Goal: Transaction & Acquisition: Book appointment/travel/reservation

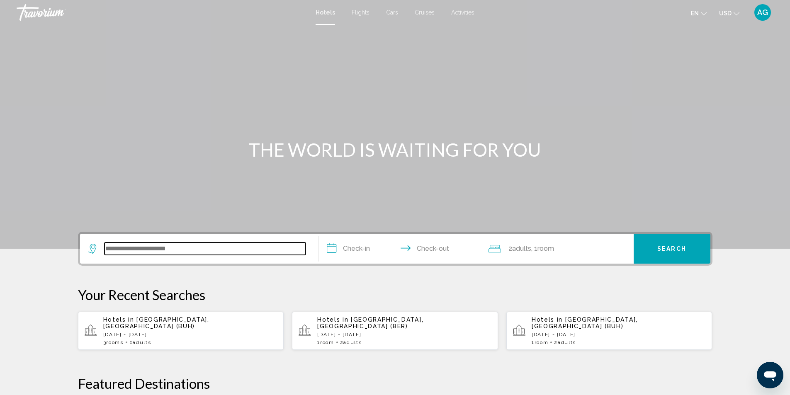
click at [182, 250] on input "Search widget" at bounding box center [204, 249] width 201 height 12
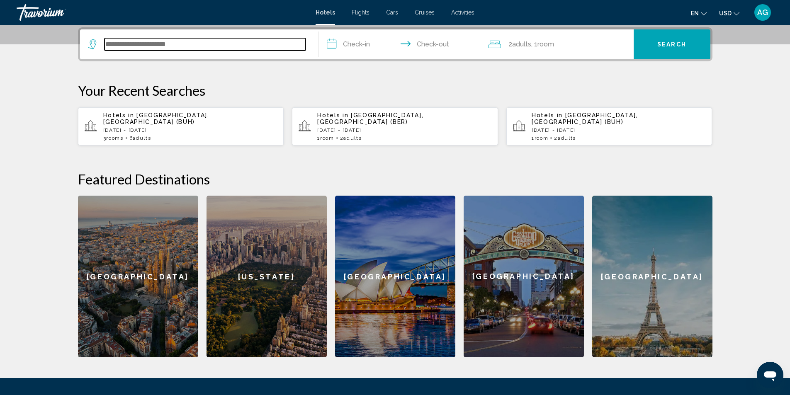
scroll to position [205, 0]
type input "*"
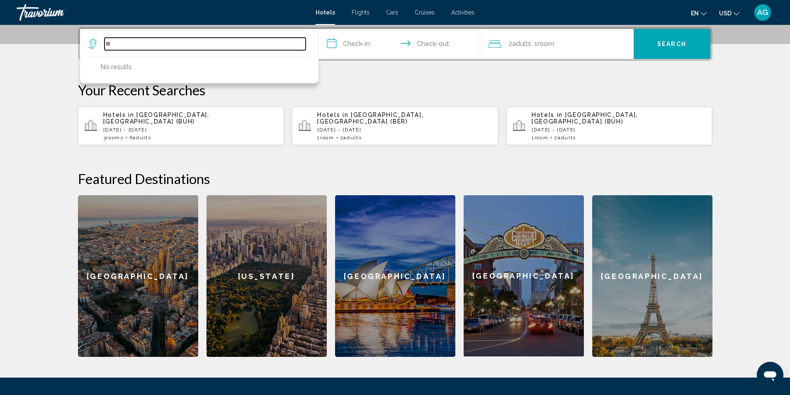
type input "*"
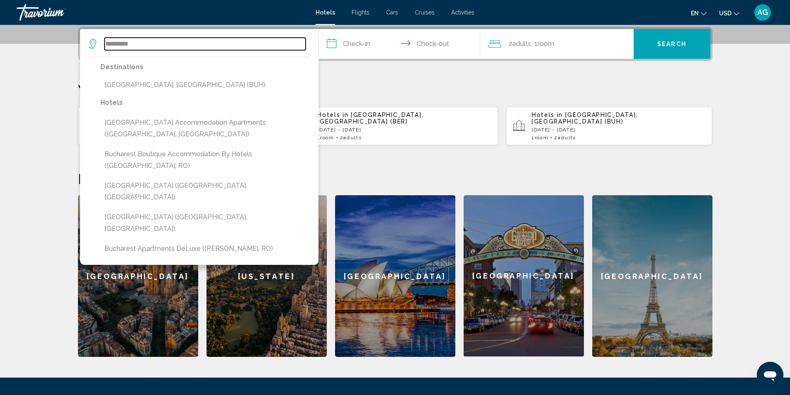
type input "*********"
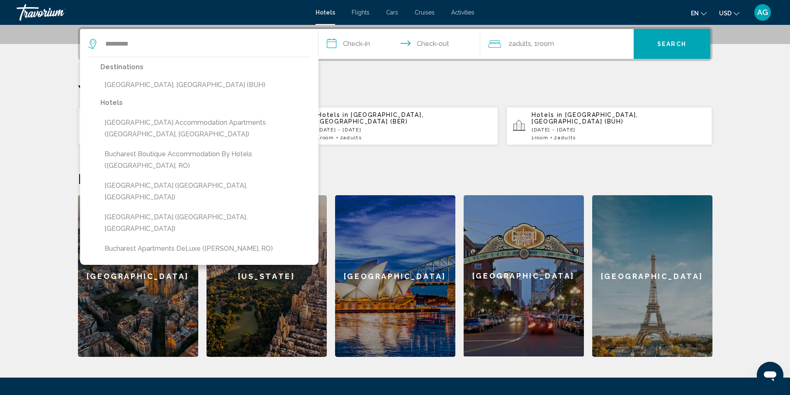
click at [411, 157] on div "**********" at bounding box center [395, 192] width 668 height 330
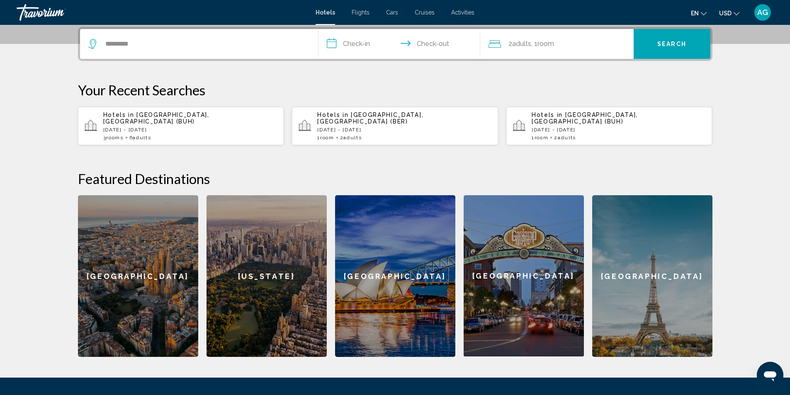
click at [189, 127] on p "Thu, 30 Oct - Sun, 02 Nov" at bounding box center [190, 130] width 174 height 6
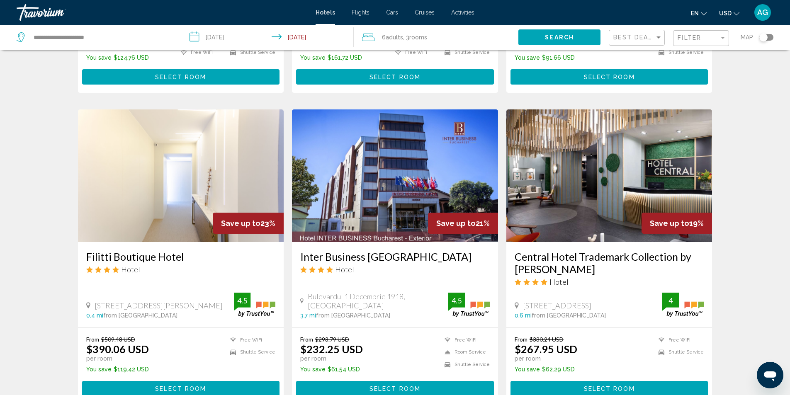
scroll to position [995, 0]
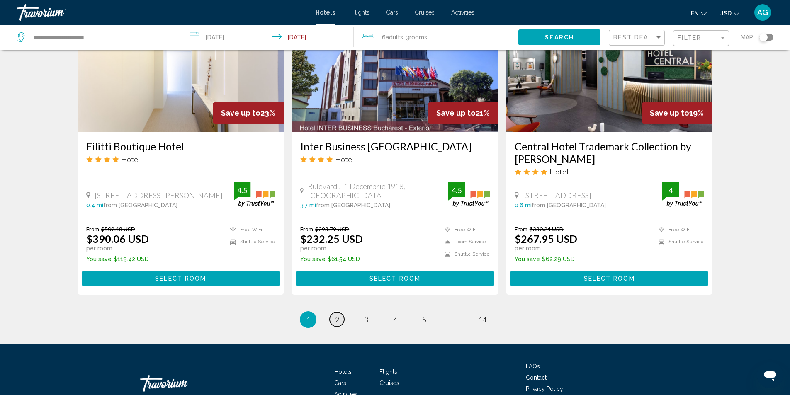
click at [336, 324] on span "2" at bounding box center [337, 319] width 4 height 9
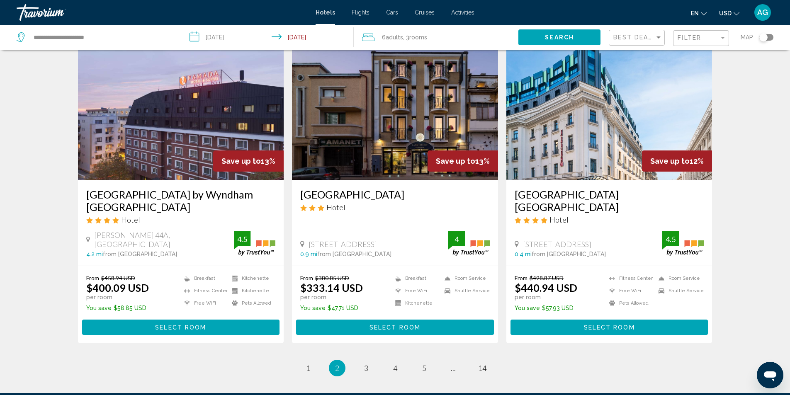
scroll to position [954, 0]
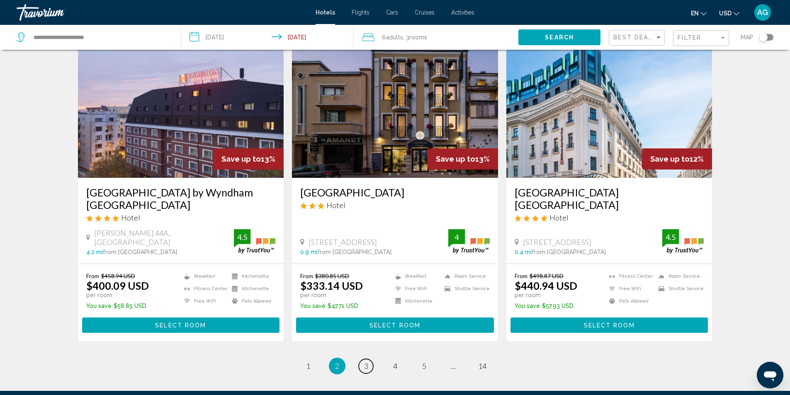
click at [364, 362] on span "3" at bounding box center [366, 366] width 4 height 9
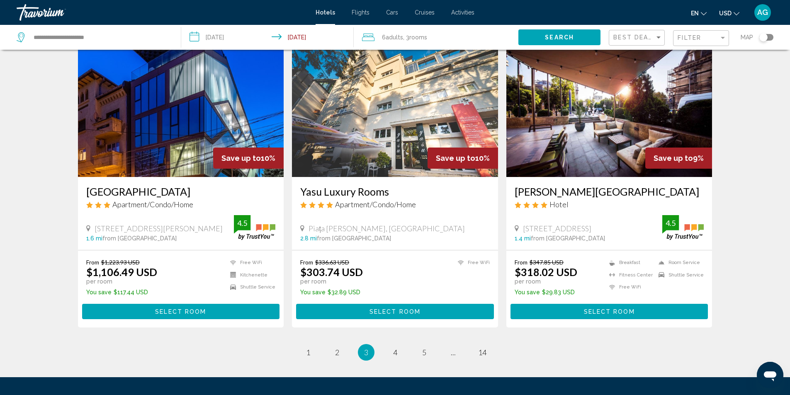
scroll to position [1031, 0]
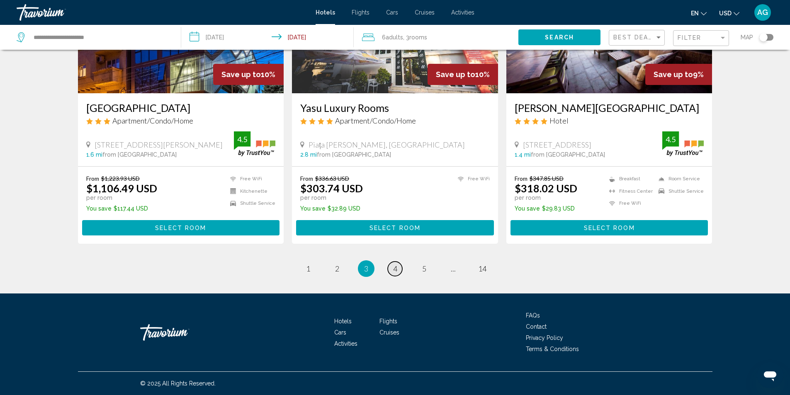
click at [395, 270] on span "4" at bounding box center [395, 268] width 4 height 9
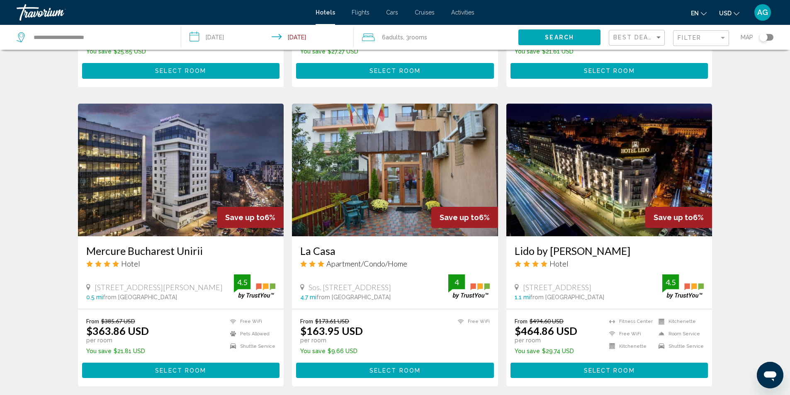
scroll to position [912, 0]
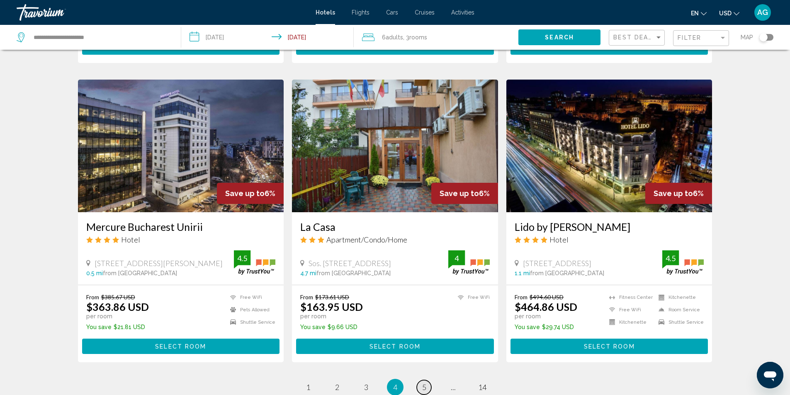
click at [423, 386] on span "5" at bounding box center [424, 387] width 4 height 9
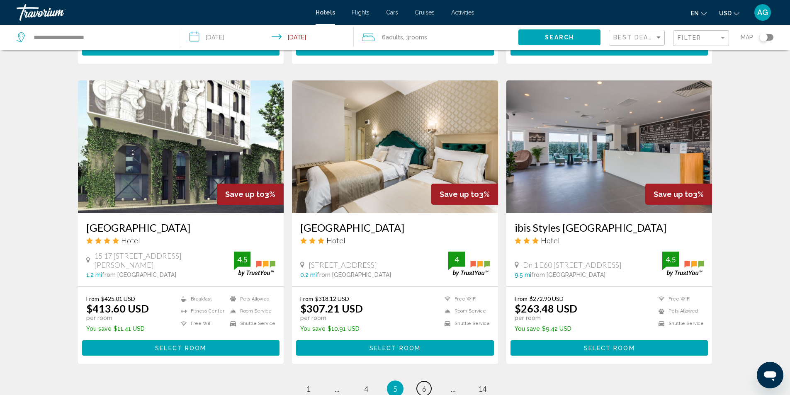
scroll to position [912, 0]
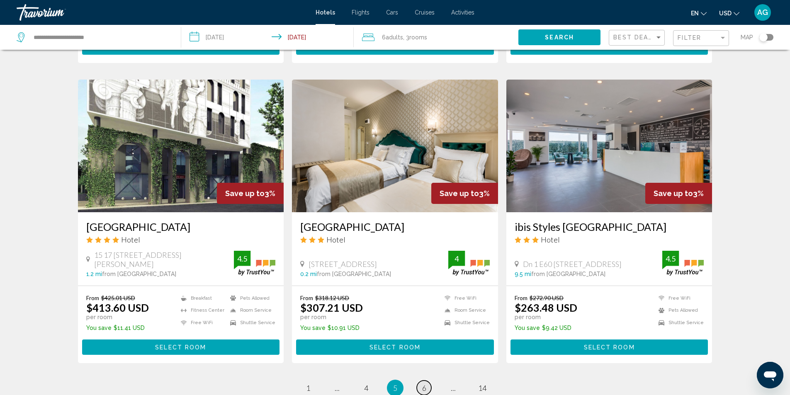
click at [425, 389] on span "6" at bounding box center [424, 388] width 4 height 9
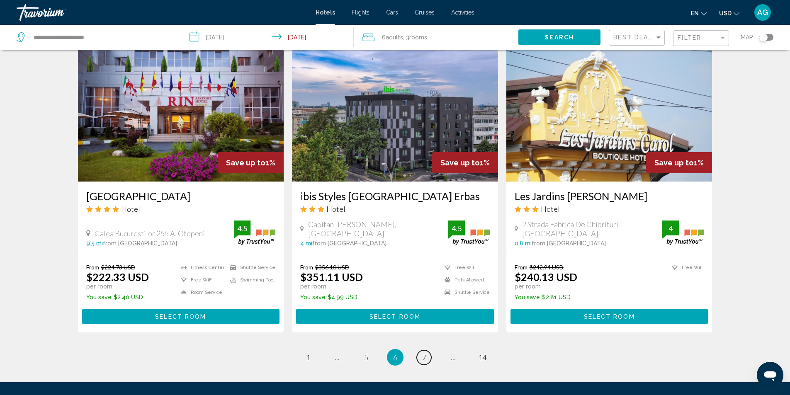
scroll to position [1055, 0]
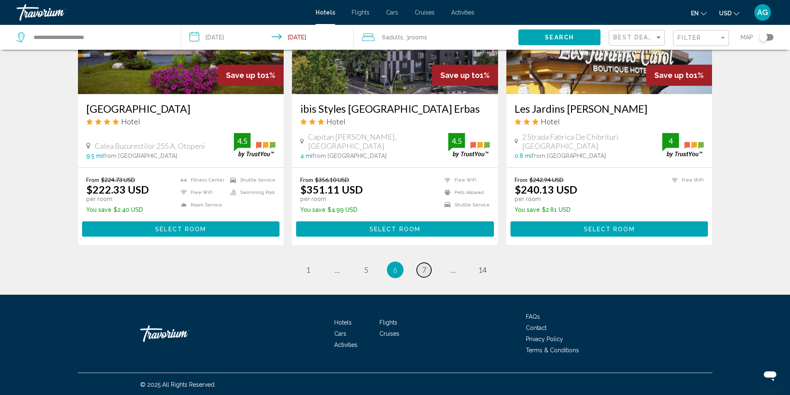
click at [426, 271] on span "7" at bounding box center [424, 269] width 4 height 9
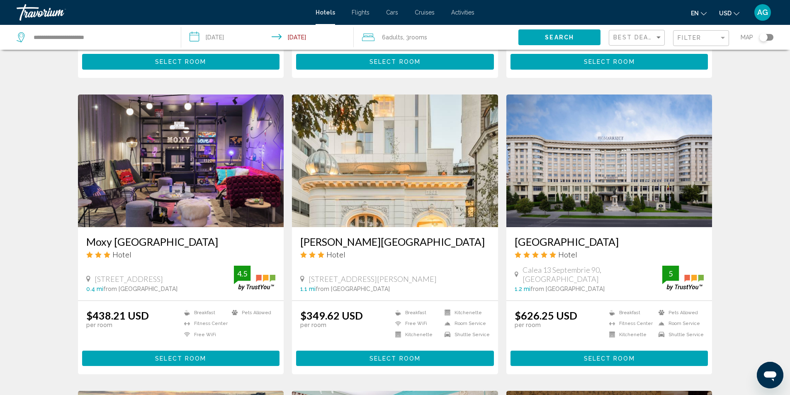
scroll to position [332, 0]
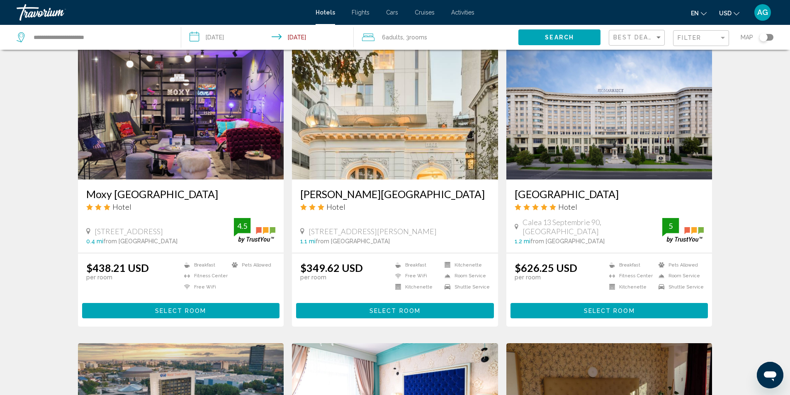
click at [576, 165] on img "Main content" at bounding box center [609, 113] width 206 height 133
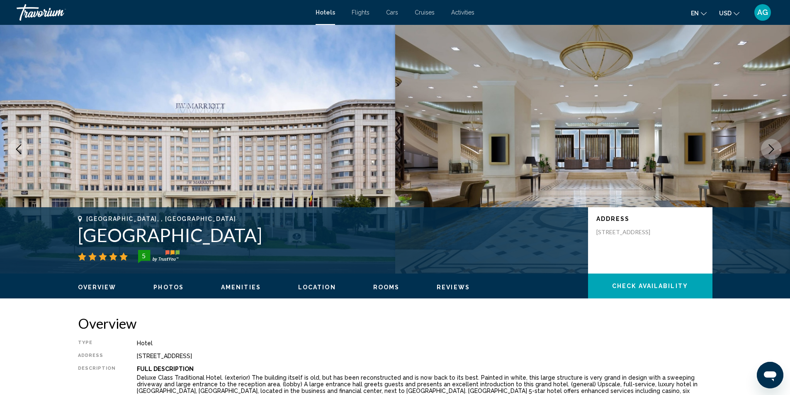
click at [771, 147] on icon "Next image" at bounding box center [771, 149] width 5 height 10
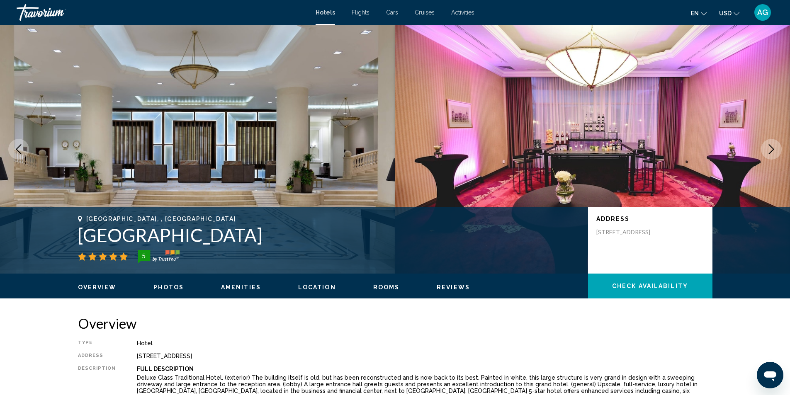
click at [771, 147] on icon "Next image" at bounding box center [771, 149] width 5 height 10
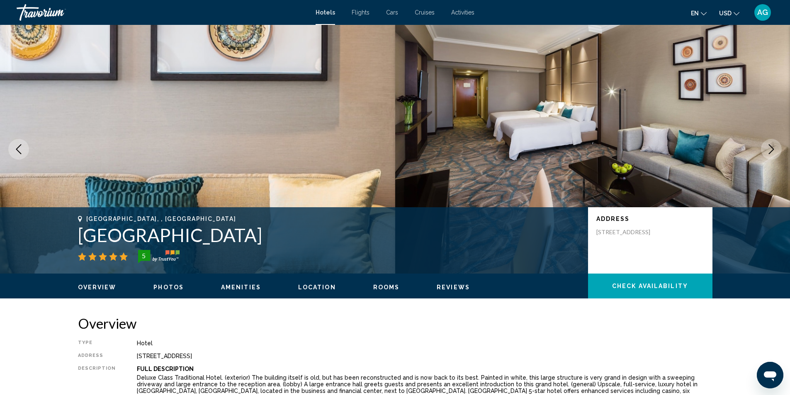
click at [771, 147] on icon "Next image" at bounding box center [771, 149] width 5 height 10
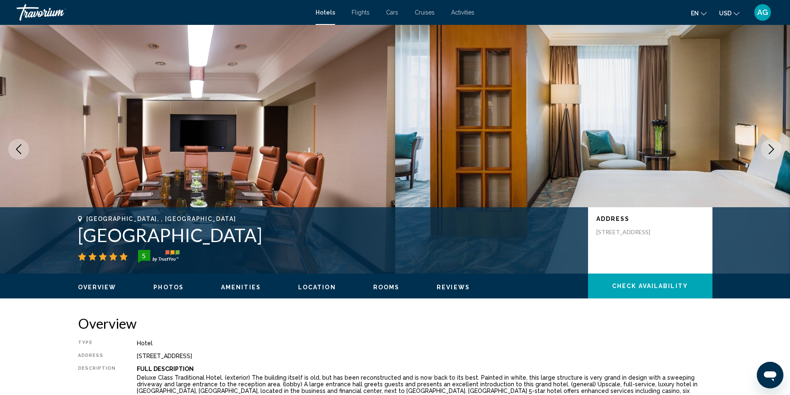
click at [771, 147] on icon "Next image" at bounding box center [771, 149] width 5 height 10
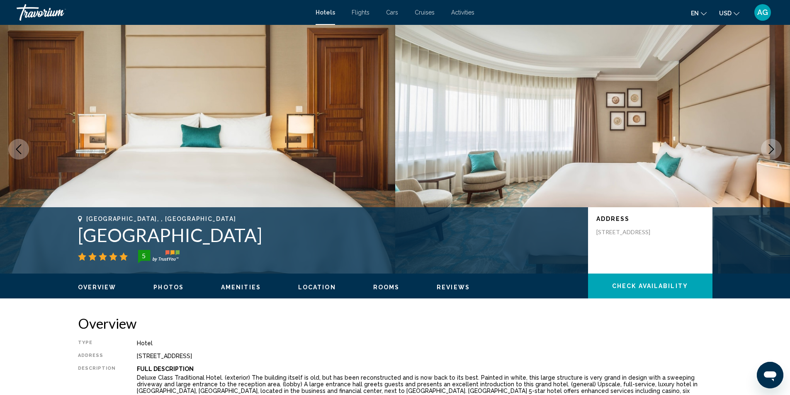
drag, startPoint x: 79, startPoint y: 236, endPoint x: 369, endPoint y: 238, distance: 289.9
click at [369, 238] on h1 "JW Marriott Bucharest Grand Hotel" at bounding box center [329, 235] width 502 height 22
copy h1 "JW Marriott Bucharest Grand Hotel"
click at [772, 151] on icon "Next image" at bounding box center [771, 149] width 10 height 10
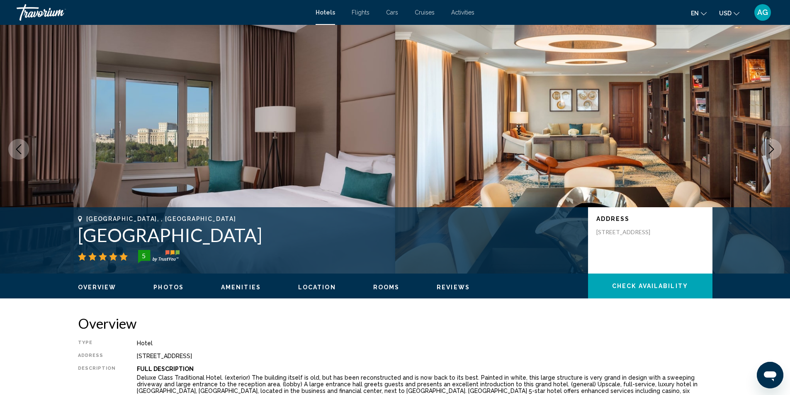
click at [772, 151] on icon "Next image" at bounding box center [771, 149] width 10 height 10
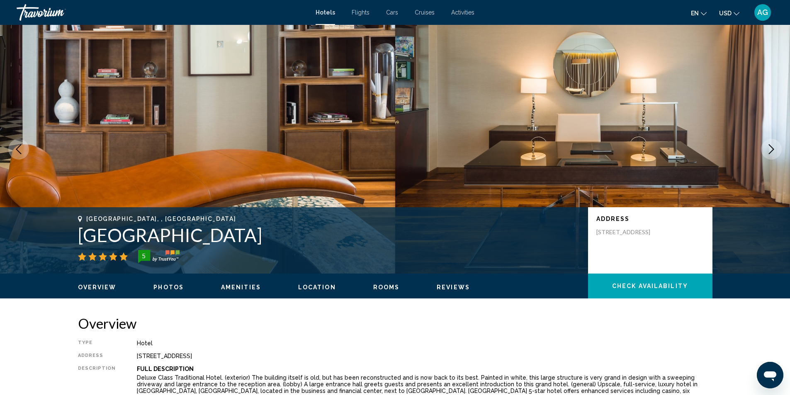
click at [772, 151] on icon "Next image" at bounding box center [771, 149] width 10 height 10
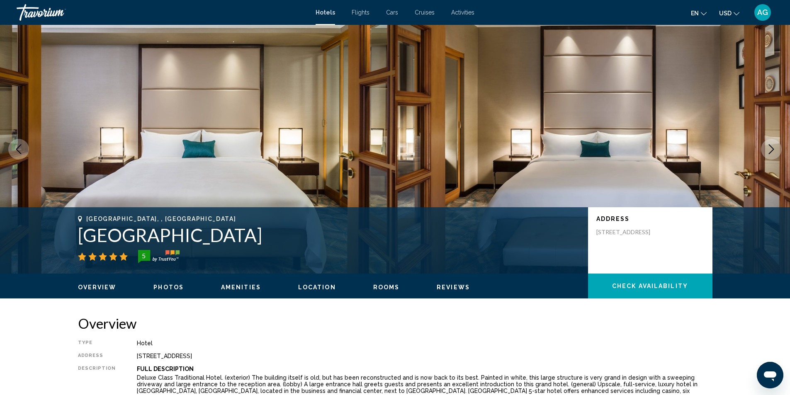
click at [772, 151] on icon "Next image" at bounding box center [771, 149] width 10 height 10
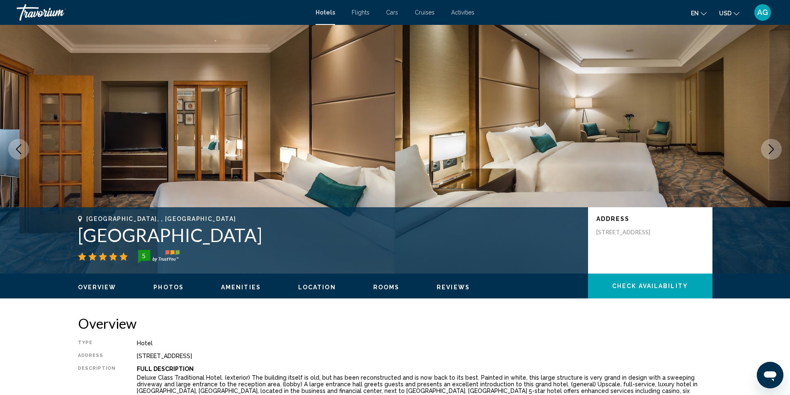
click at [772, 151] on icon "Next image" at bounding box center [771, 149] width 10 height 10
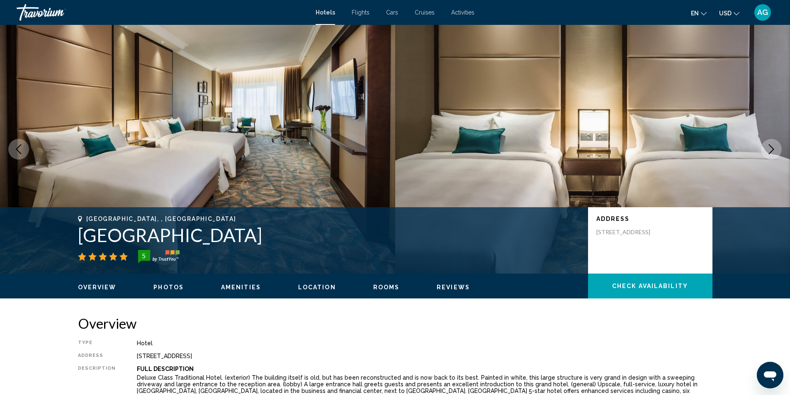
click at [772, 151] on icon "Next image" at bounding box center [771, 149] width 10 height 10
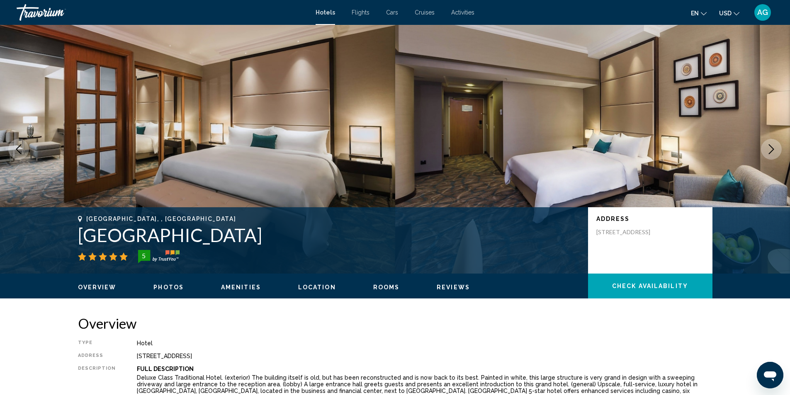
click at [772, 151] on icon "Next image" at bounding box center [771, 149] width 10 height 10
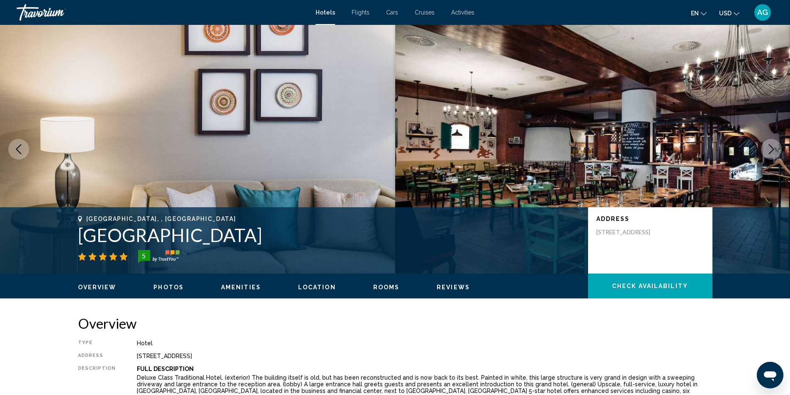
click at [772, 151] on icon "Next image" at bounding box center [771, 149] width 10 height 10
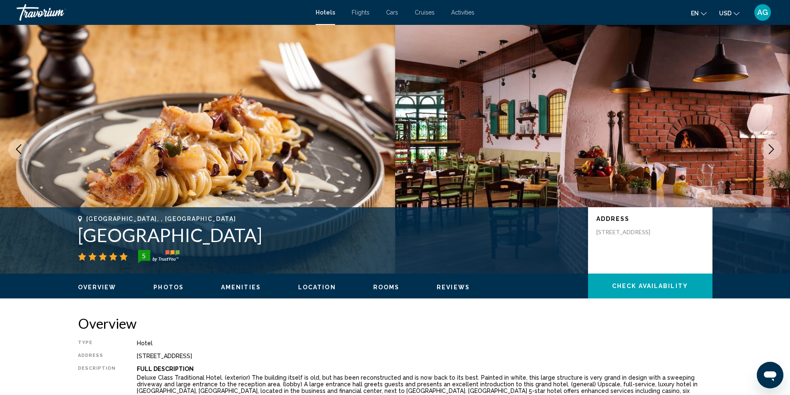
click at [772, 151] on icon "Next image" at bounding box center [771, 149] width 10 height 10
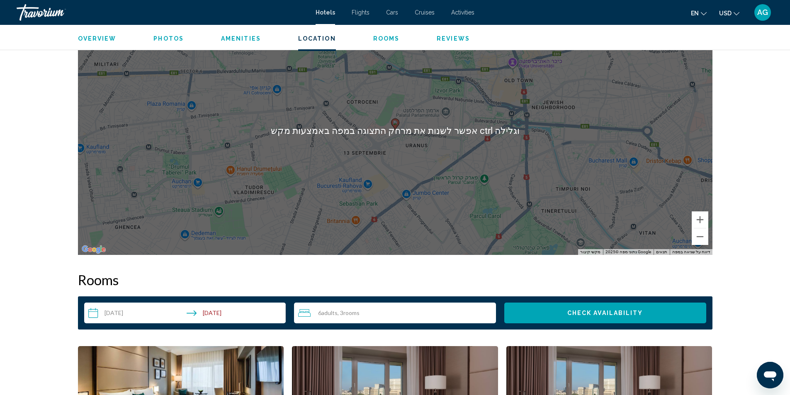
scroll to position [913, 0]
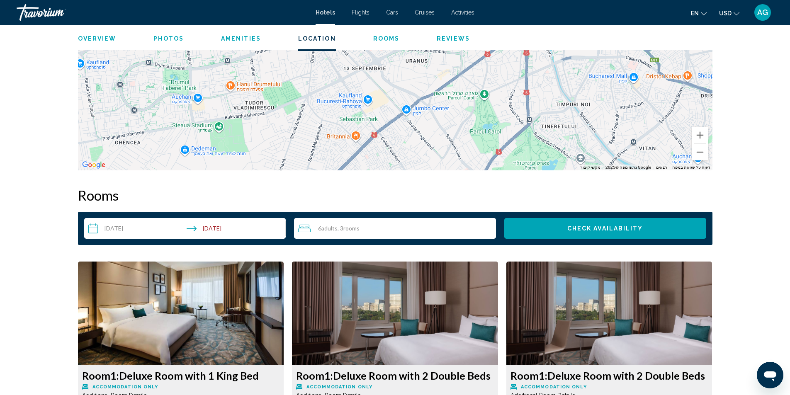
click at [306, 229] on icon "Travelers: 6 adults, 0 children" at bounding box center [304, 229] width 12 height 10
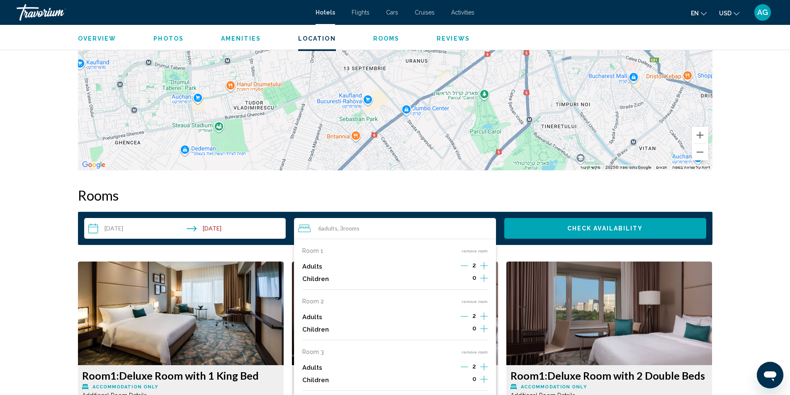
scroll to position [954, 0]
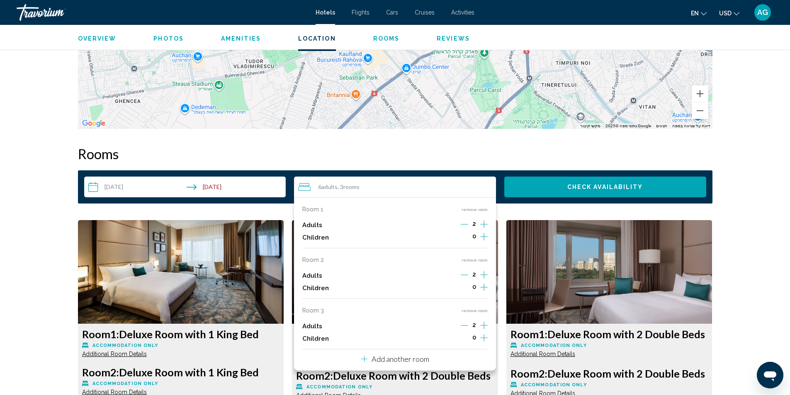
click at [486, 222] on icon "Increment adults" at bounding box center [483, 224] width 7 height 10
click at [484, 229] on icon "Increment adults" at bounding box center [483, 224] width 7 height 10
click at [466, 328] on icon "Decrement adults" at bounding box center [464, 325] width 7 height 7
click at [470, 310] on button "remove room" at bounding box center [475, 310] width 26 height 5
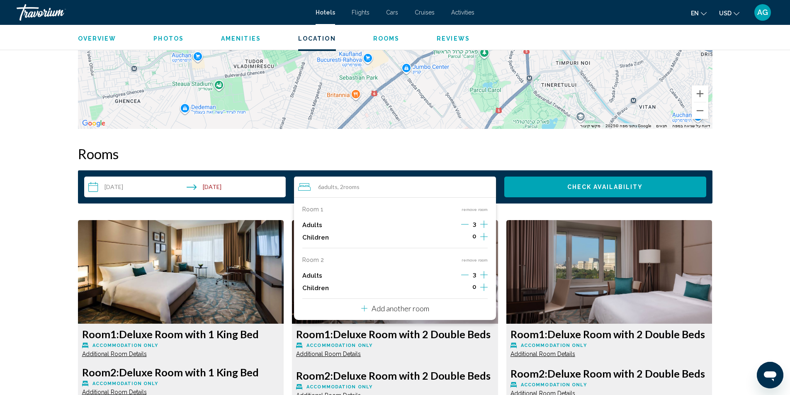
click at [584, 186] on span "Check Availability" at bounding box center [605, 187] width 76 height 7
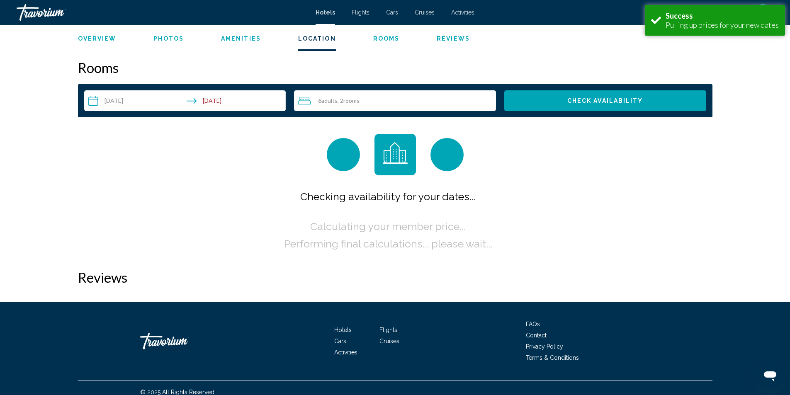
scroll to position [1049, 0]
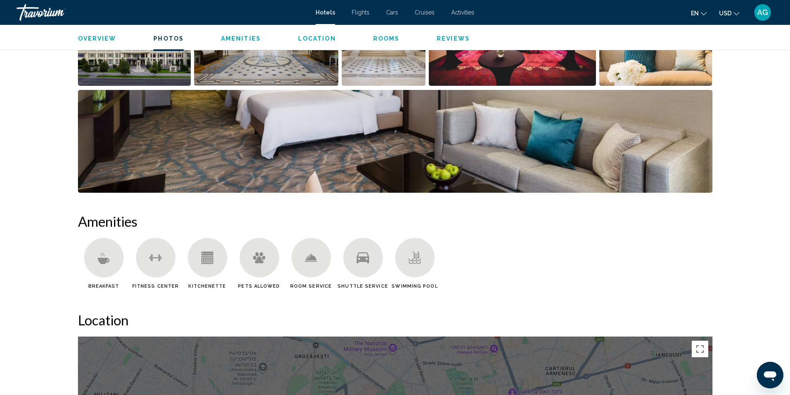
scroll to position [332, 0]
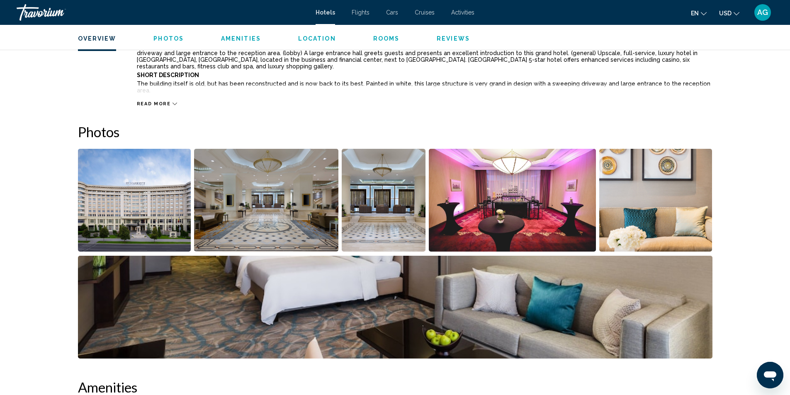
click at [158, 206] on img "Open full-screen image slider" at bounding box center [134, 200] width 113 height 103
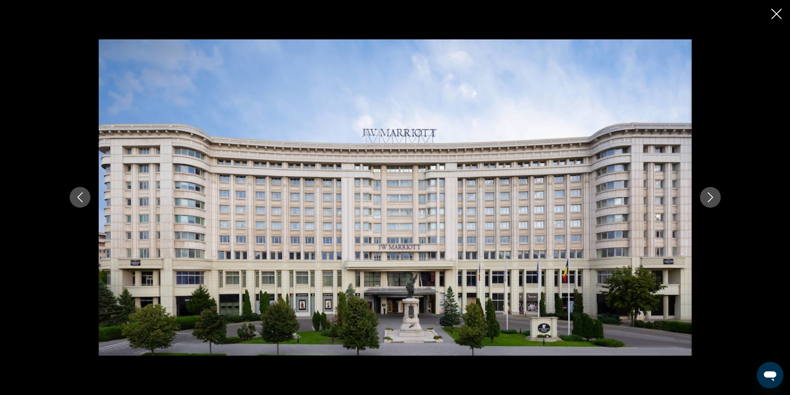
click at [714, 199] on icon "Next image" at bounding box center [710, 197] width 10 height 10
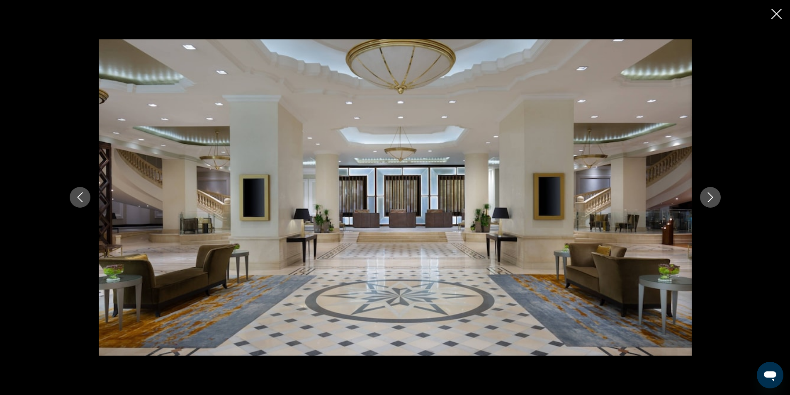
click at [714, 199] on icon "Next image" at bounding box center [710, 197] width 10 height 10
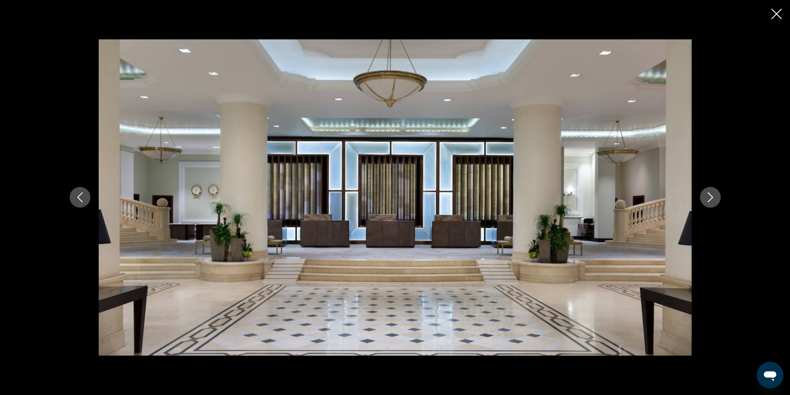
click at [714, 199] on icon "Next image" at bounding box center [710, 197] width 10 height 10
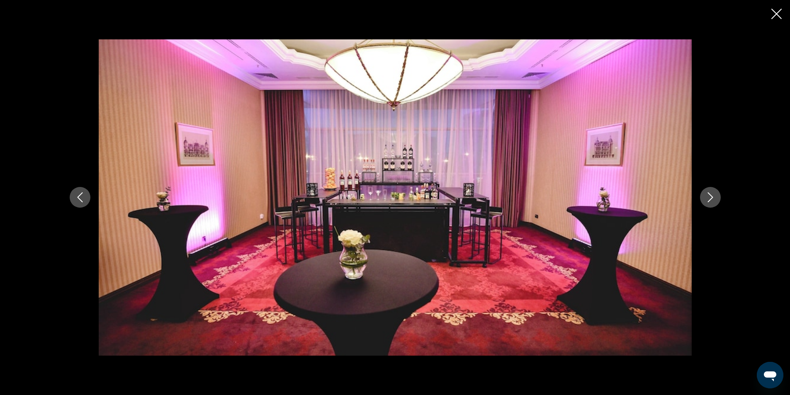
click at [714, 199] on icon "Next image" at bounding box center [710, 197] width 10 height 10
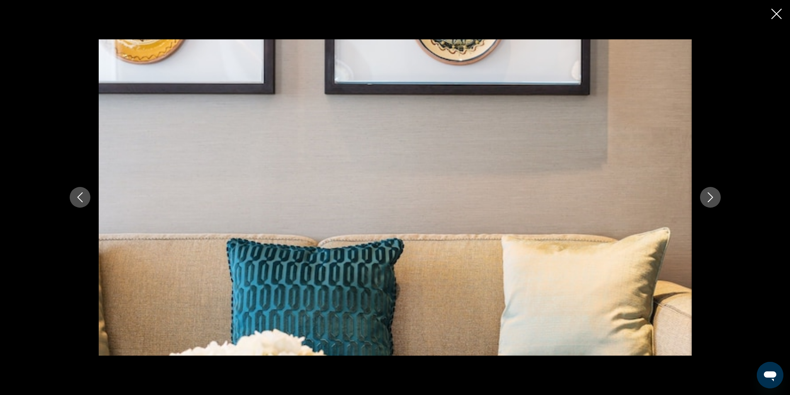
click at [778, 15] on icon "Close slideshow" at bounding box center [776, 14] width 10 height 10
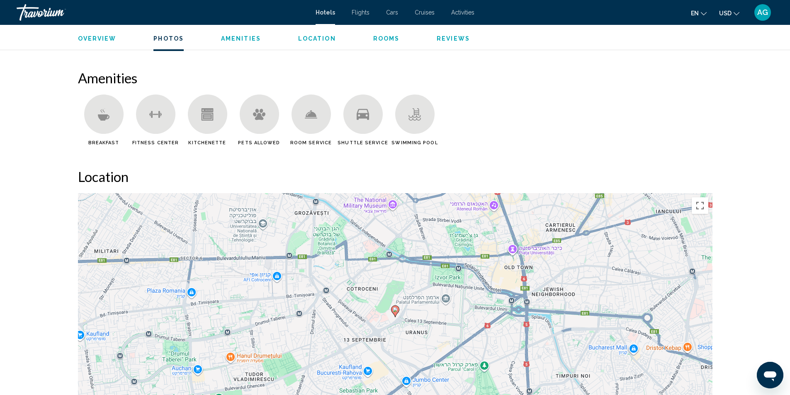
scroll to position [705, 0]
